Goal: Go to known website: Access a specific website the user already knows

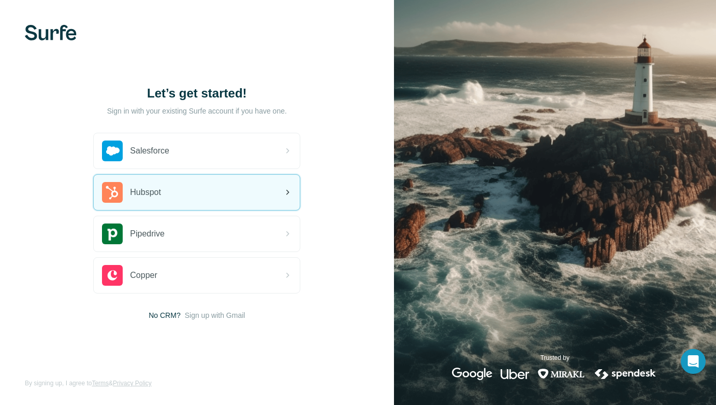
click at [183, 189] on div "Hubspot" at bounding box center [197, 192] width 206 height 35
